Goal: Task Accomplishment & Management: Complete application form

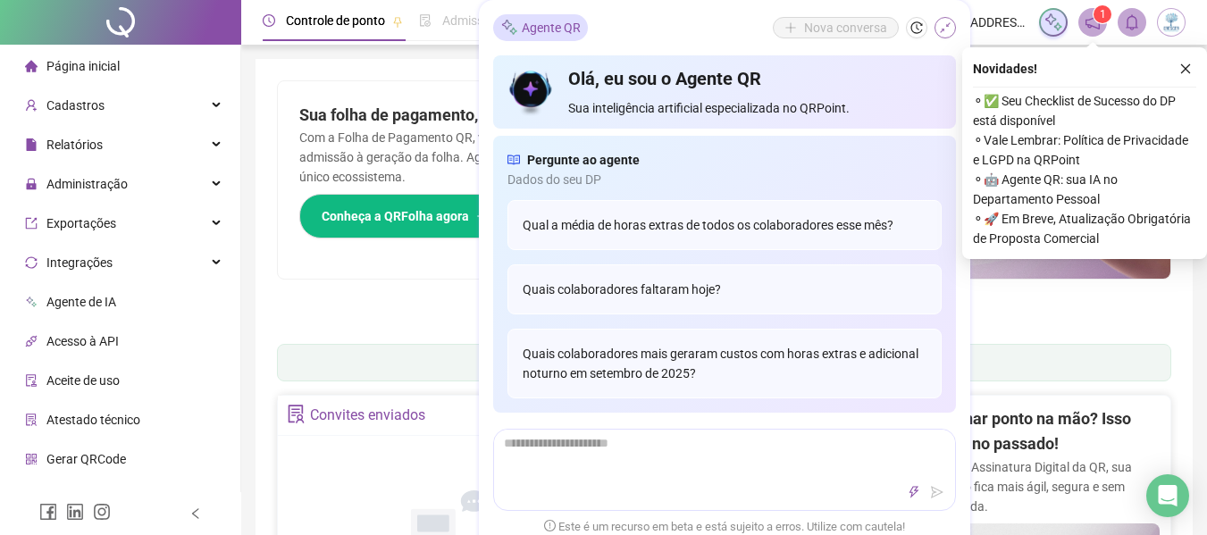
click at [948, 22] on icon "shrink" at bounding box center [945, 27] width 13 height 13
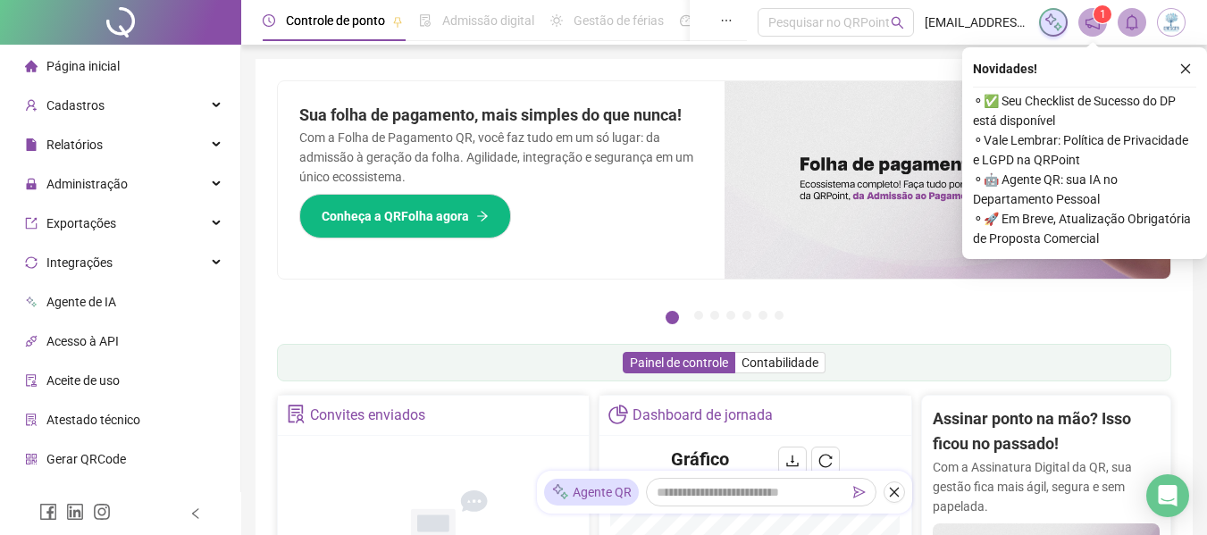
click at [1191, 76] on button "button" at bounding box center [1185, 68] width 21 height 21
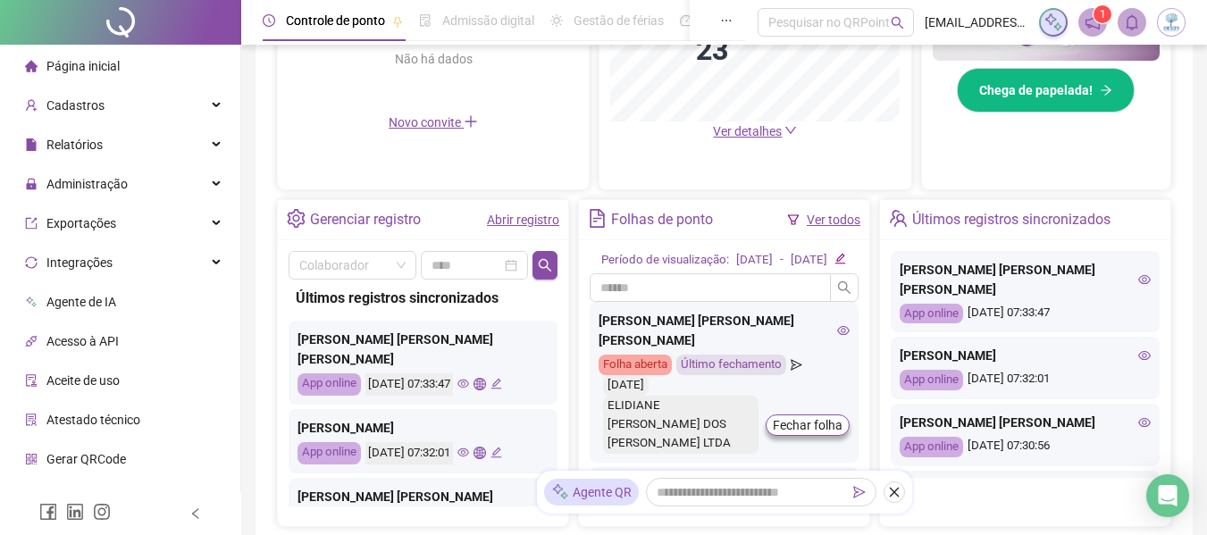
scroll to position [625, 0]
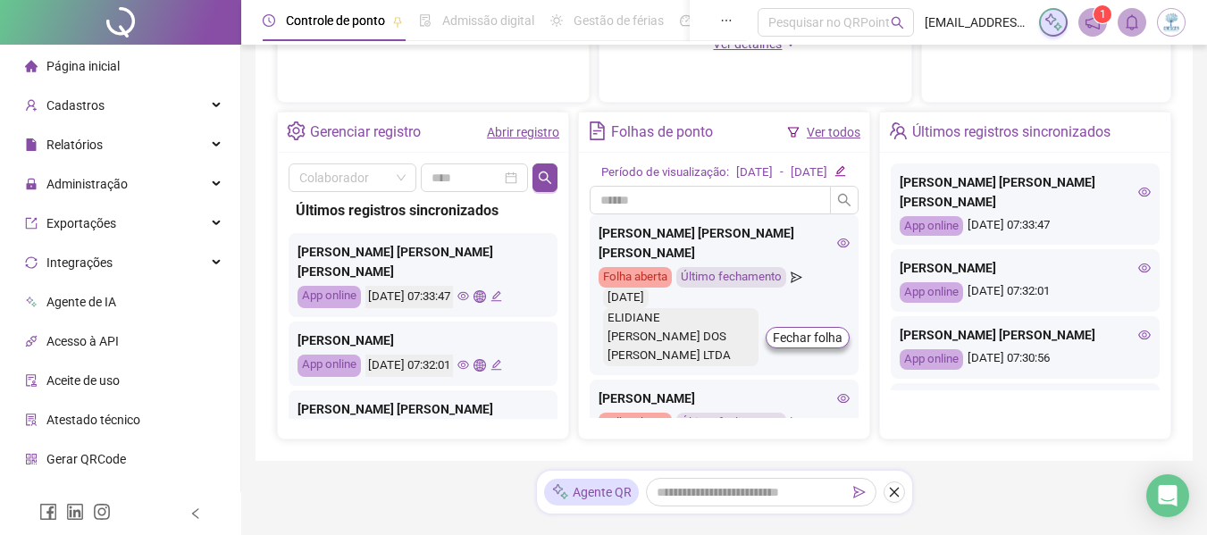
click at [505, 132] on link "Abrir registro" at bounding box center [523, 132] width 72 height 14
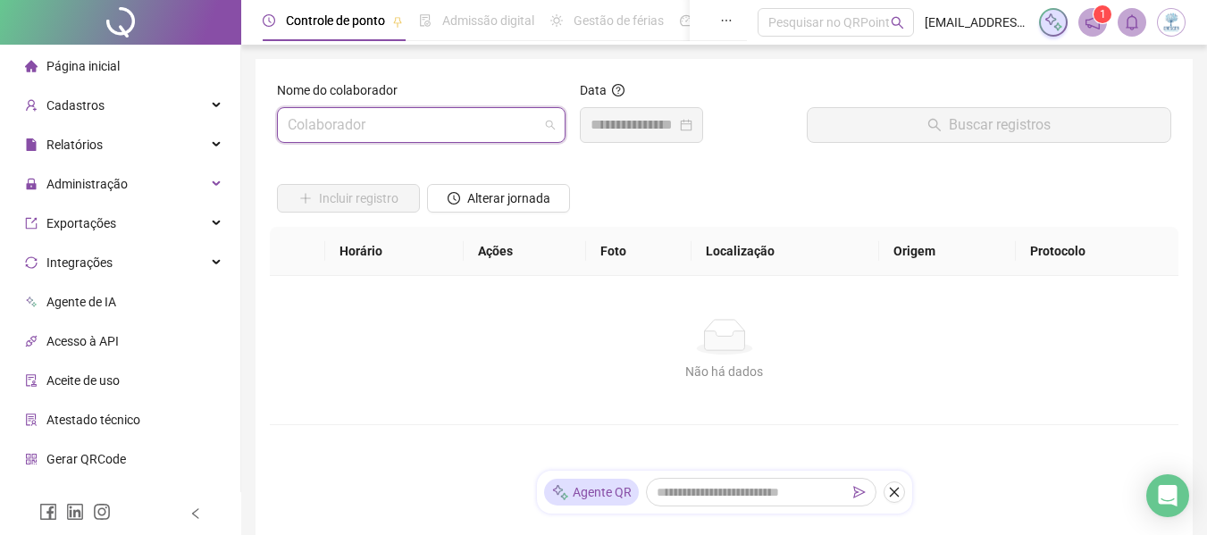
click at [451, 125] on input "search" at bounding box center [413, 125] width 251 height 34
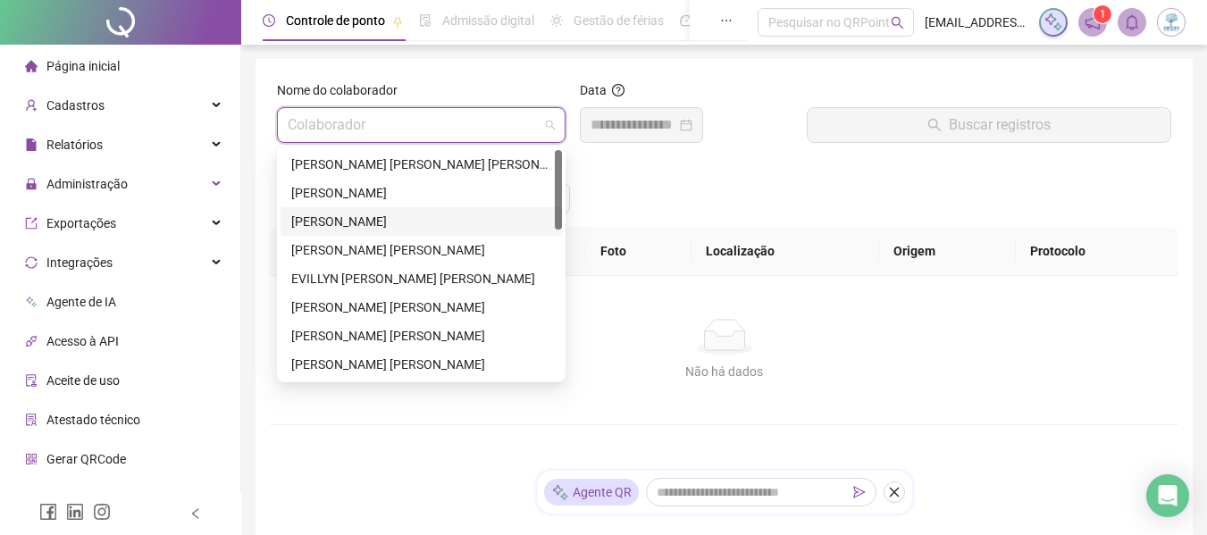
click at [440, 224] on div "[PERSON_NAME]" at bounding box center [421, 222] width 260 height 20
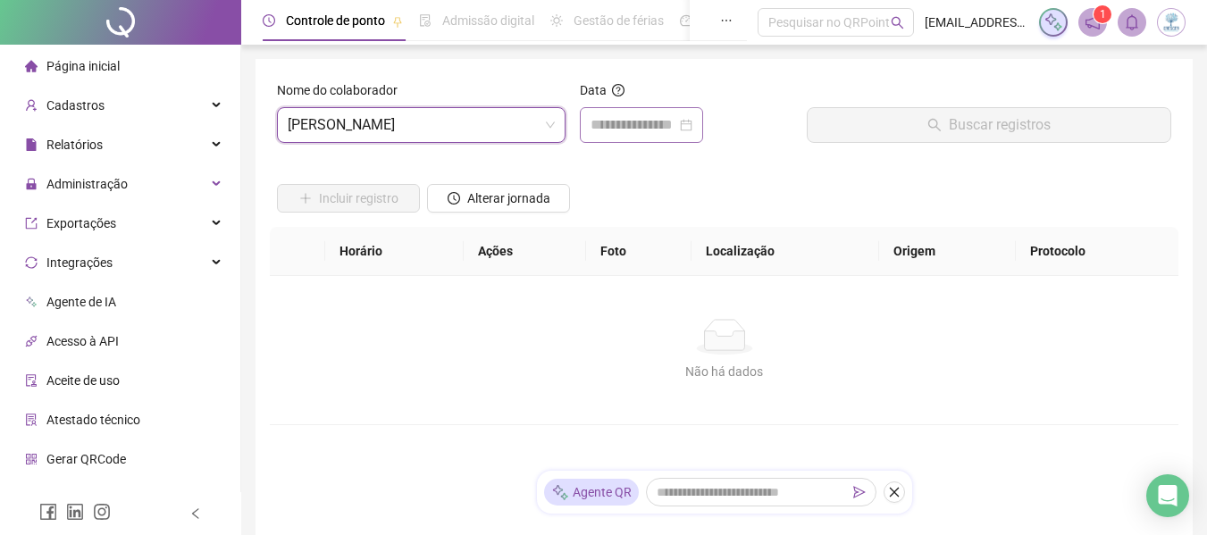
click at [692, 129] on div at bounding box center [642, 124] width 102 height 21
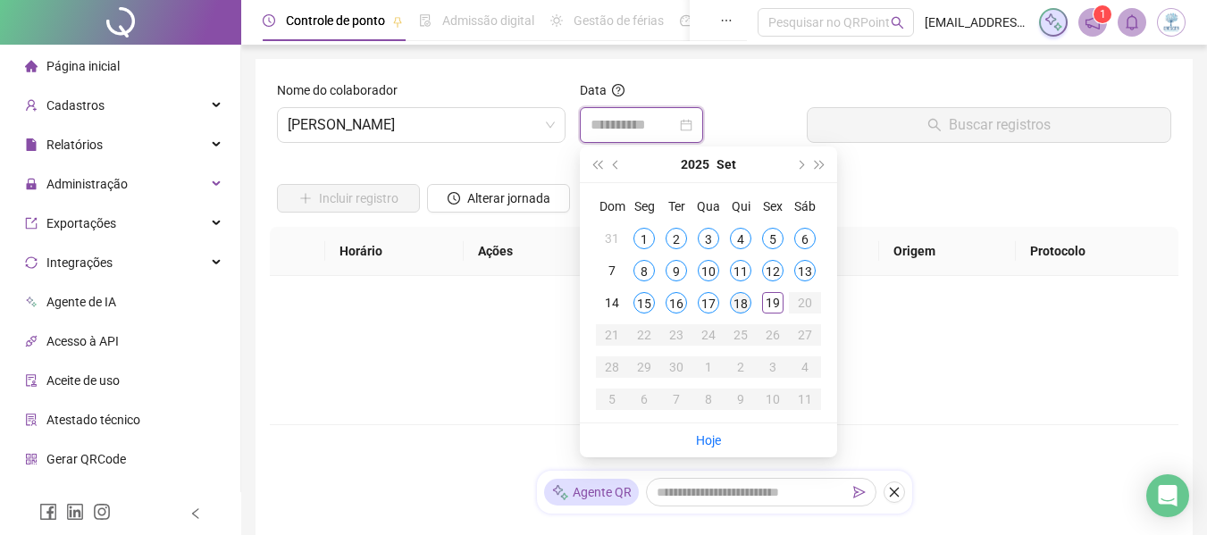
type input "**********"
click at [748, 301] on div "18" at bounding box center [740, 302] width 21 height 21
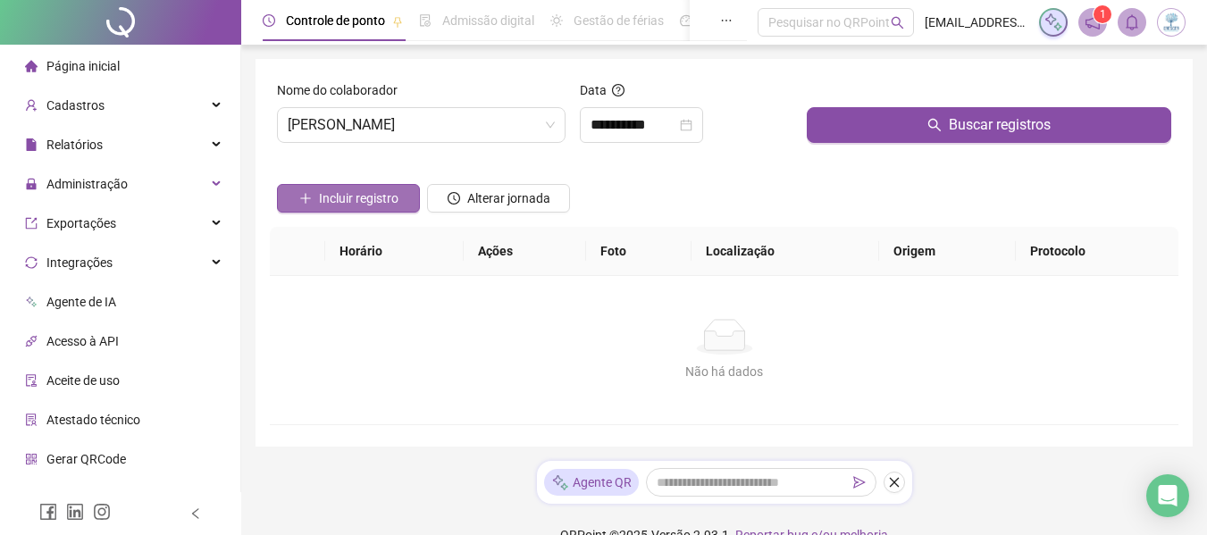
click at [396, 195] on span "Incluir registro" at bounding box center [359, 199] width 80 height 20
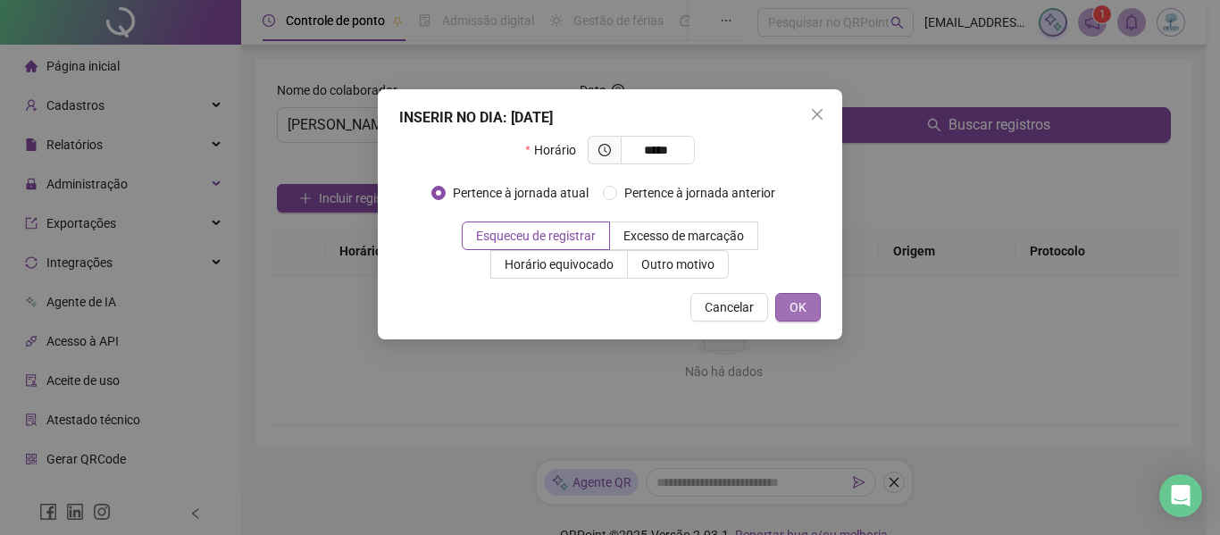
type input "*****"
click at [800, 312] on span "OK" at bounding box center [798, 308] width 17 height 20
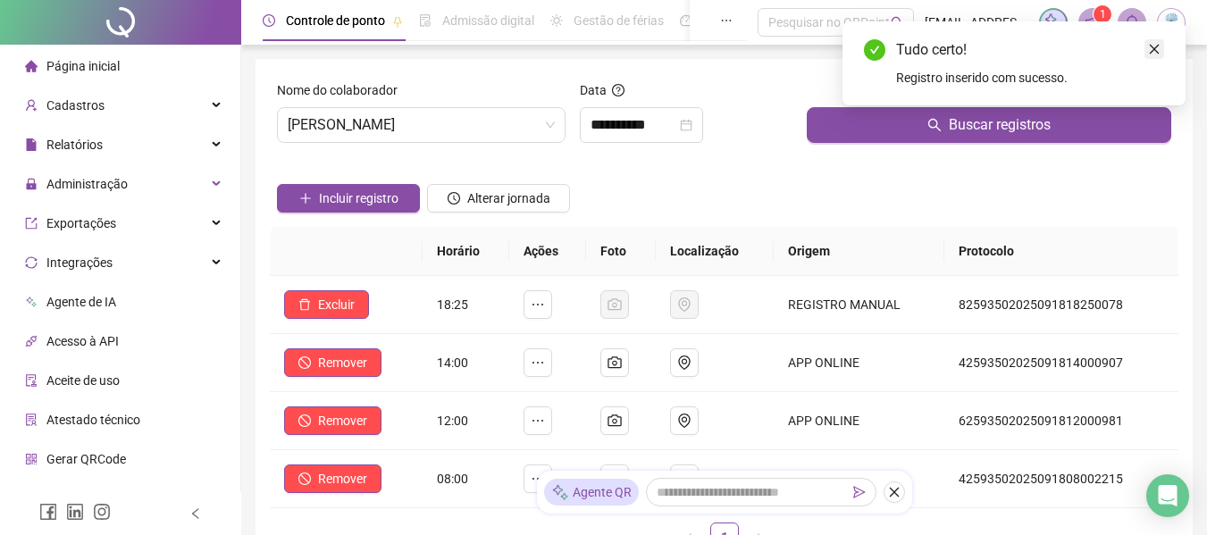
click at [1156, 46] on icon "close" at bounding box center [1154, 49] width 13 height 13
